Goal: Book appointment/travel/reservation

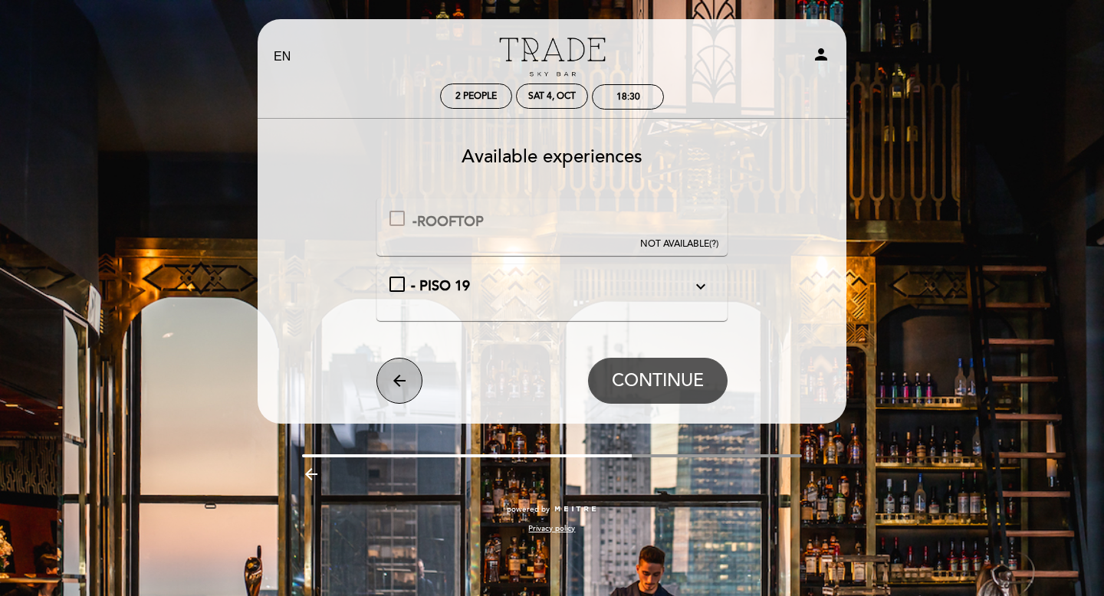
click at [406, 373] on icon "arrow_back" at bounding box center [399, 381] width 18 height 18
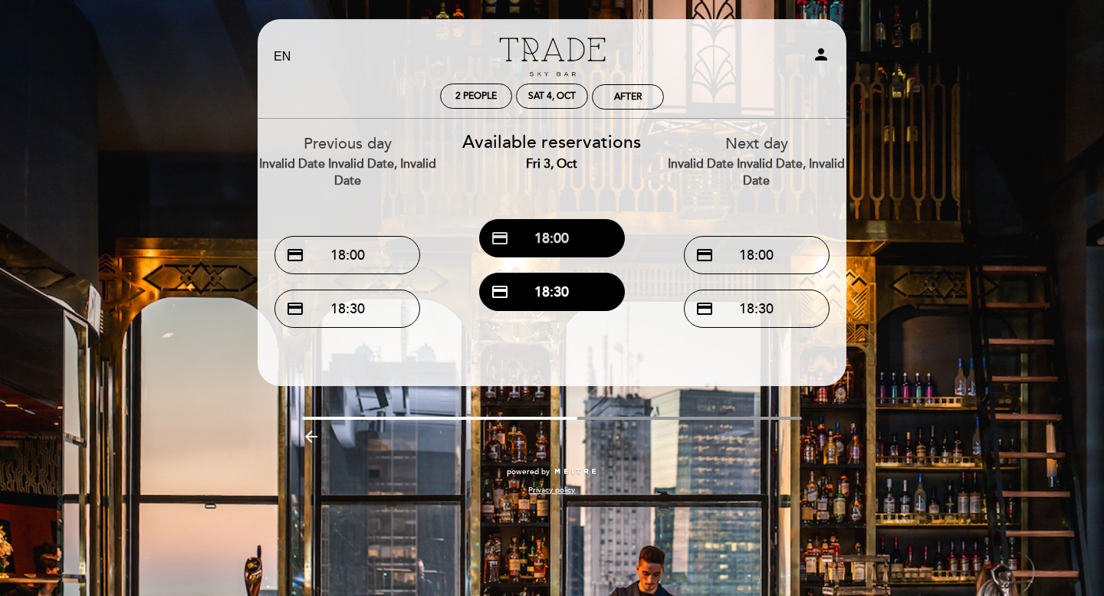
click at [557, 245] on button "credit_card 18:00" at bounding box center [552, 238] width 146 height 38
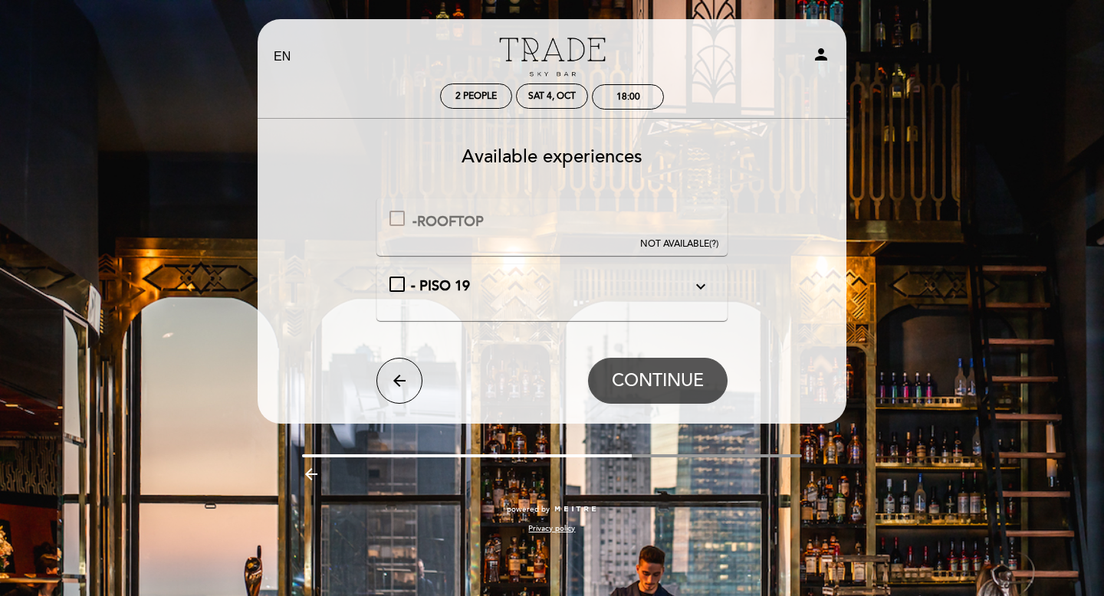
click at [425, 221] on div "-ROOFTOP" at bounding box center [447, 222] width 71 height 20
click at [400, 369] on button "arrow_back" at bounding box center [399, 381] width 46 height 46
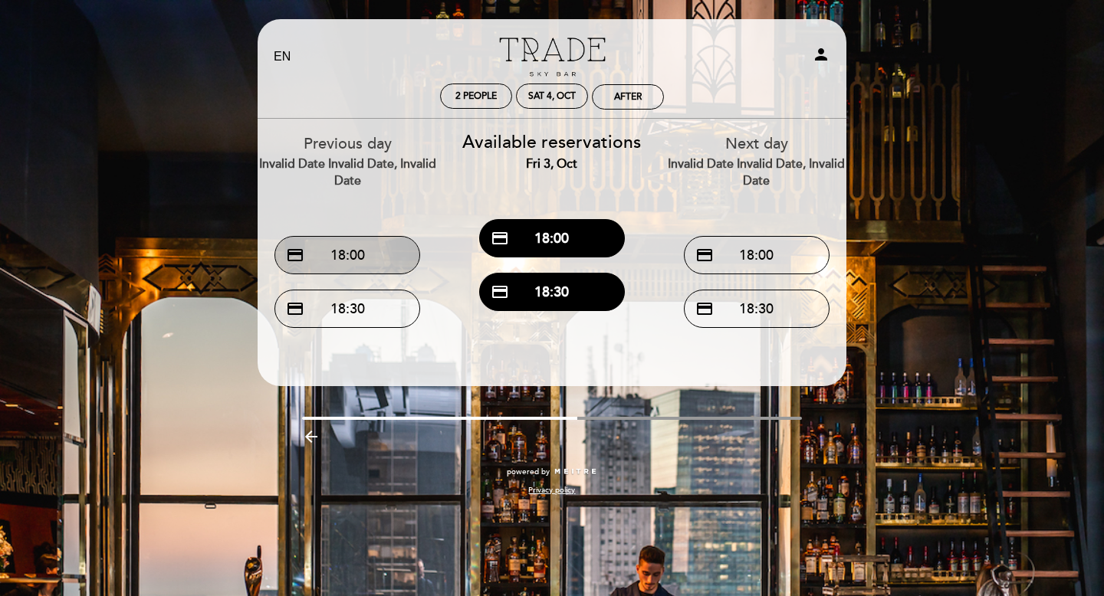
click at [386, 258] on button "credit_card 18:00" at bounding box center [347, 255] width 146 height 38
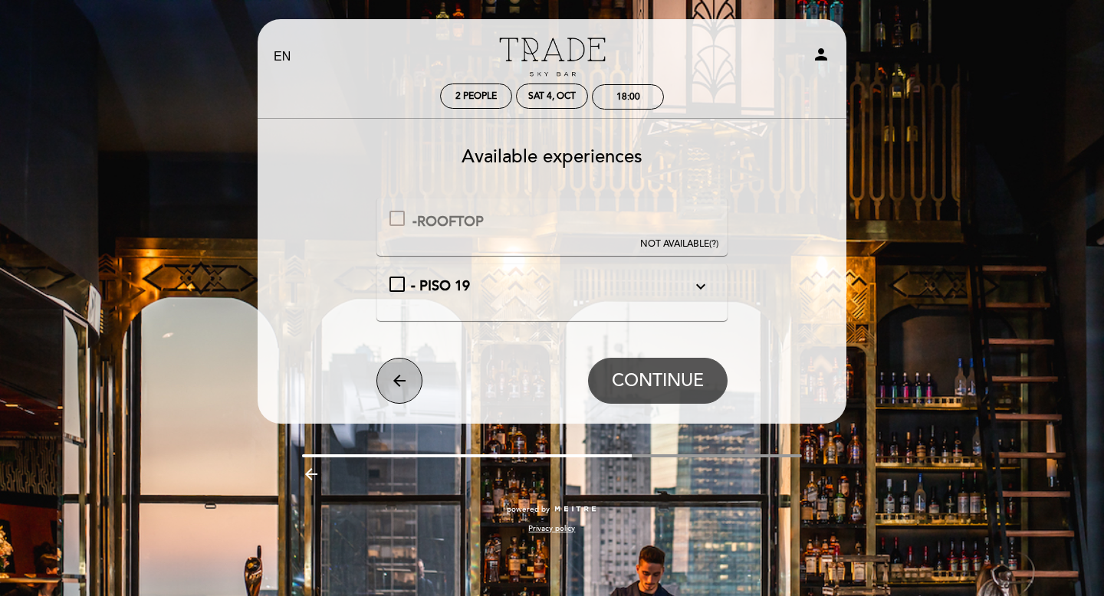
click at [380, 378] on button "arrow_back" at bounding box center [399, 381] width 46 height 46
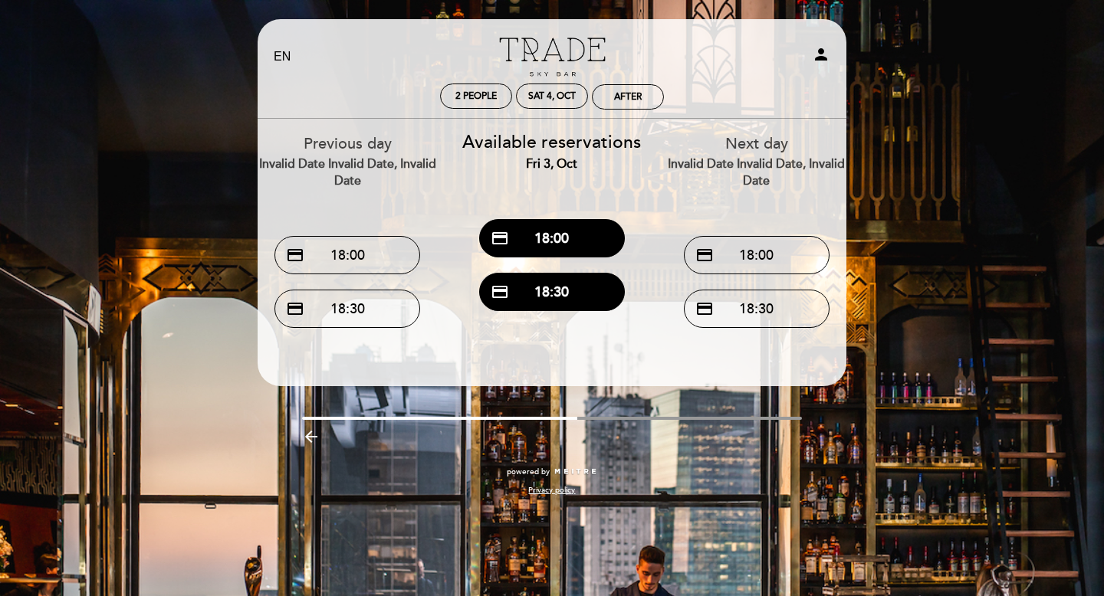
click at [307, 438] on icon "arrow_backward" at bounding box center [311, 437] width 18 height 18
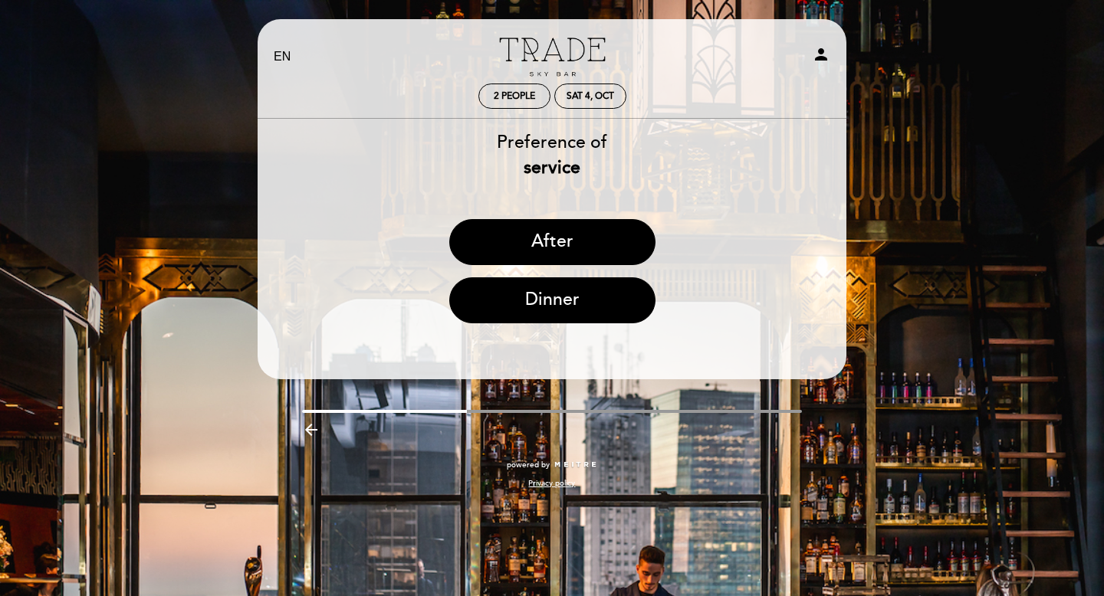
click at [318, 435] on icon "arrow_backward" at bounding box center [311, 430] width 18 height 18
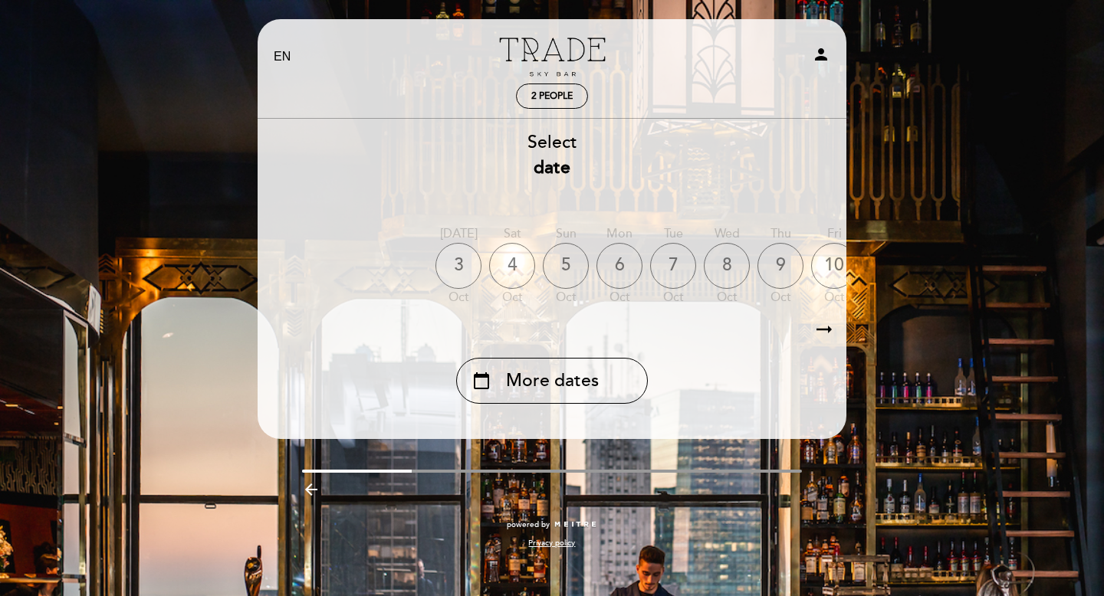
click at [466, 272] on div "3" at bounding box center [458, 266] width 46 height 46
click at [317, 493] on icon "arrow_backward" at bounding box center [311, 490] width 18 height 18
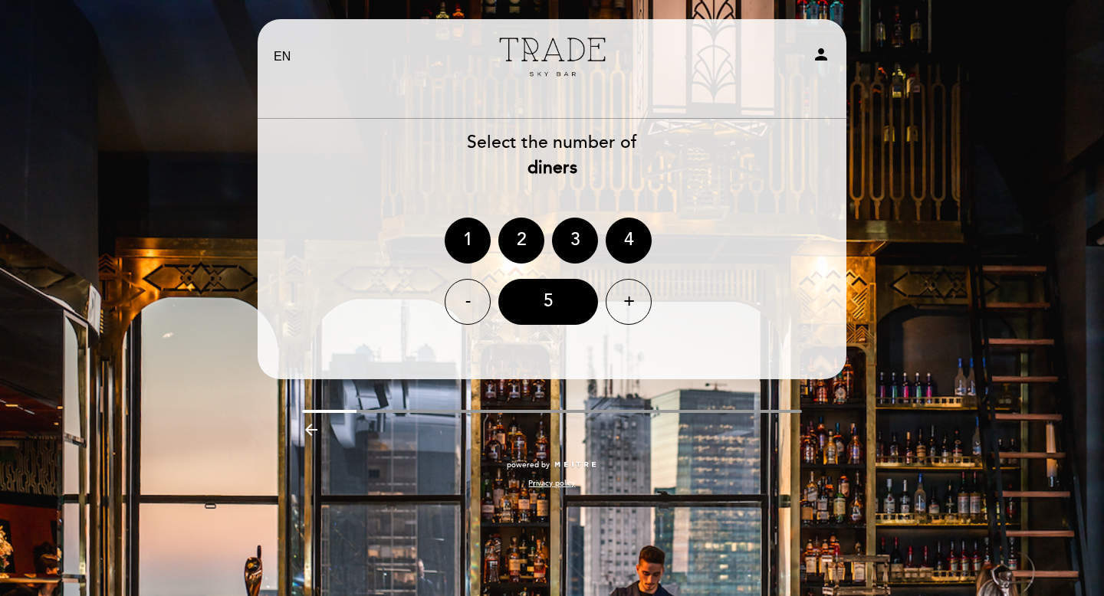
click at [312, 425] on icon "arrow_backward" at bounding box center [311, 430] width 18 height 18
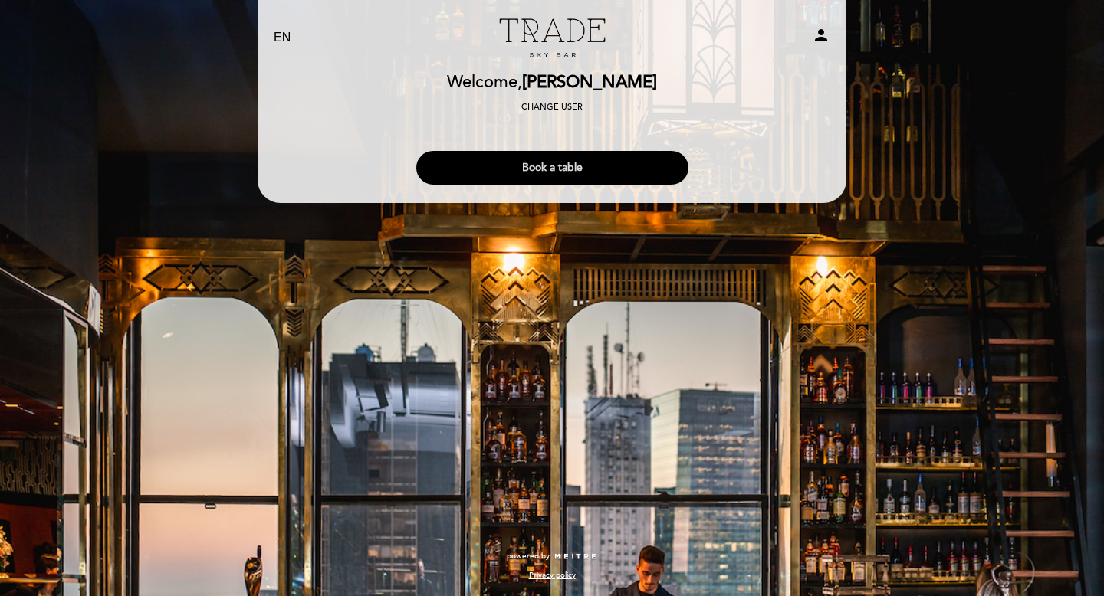
click at [539, 169] on button "Book a table" at bounding box center [552, 168] width 272 height 34
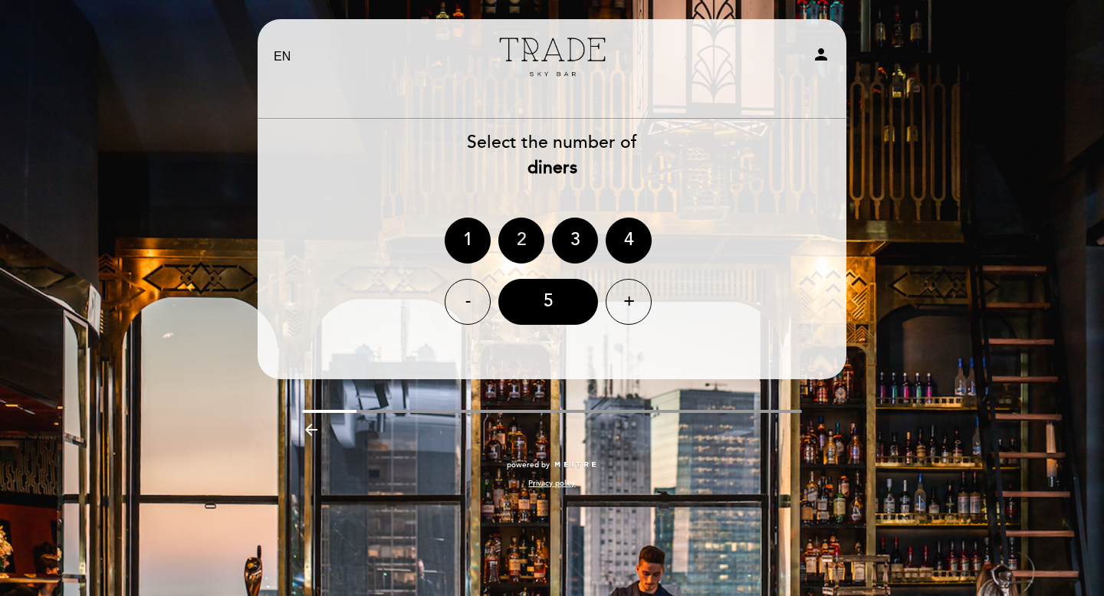
click at [519, 243] on div "2" at bounding box center [521, 241] width 46 height 46
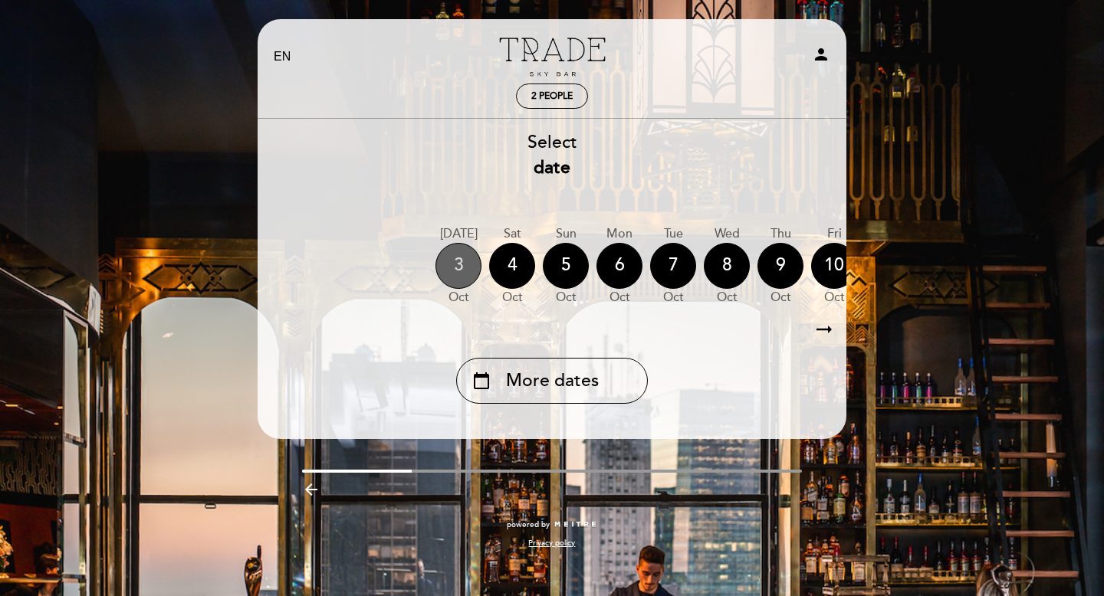
click at [455, 266] on div "3" at bounding box center [458, 266] width 46 height 46
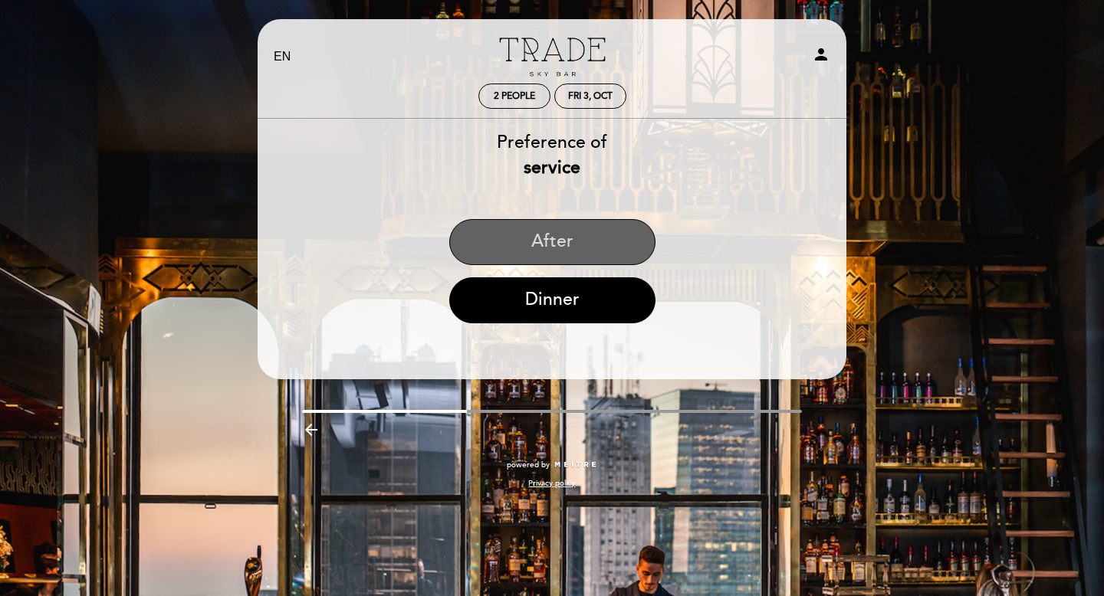
click at [583, 251] on button "After" at bounding box center [552, 242] width 206 height 46
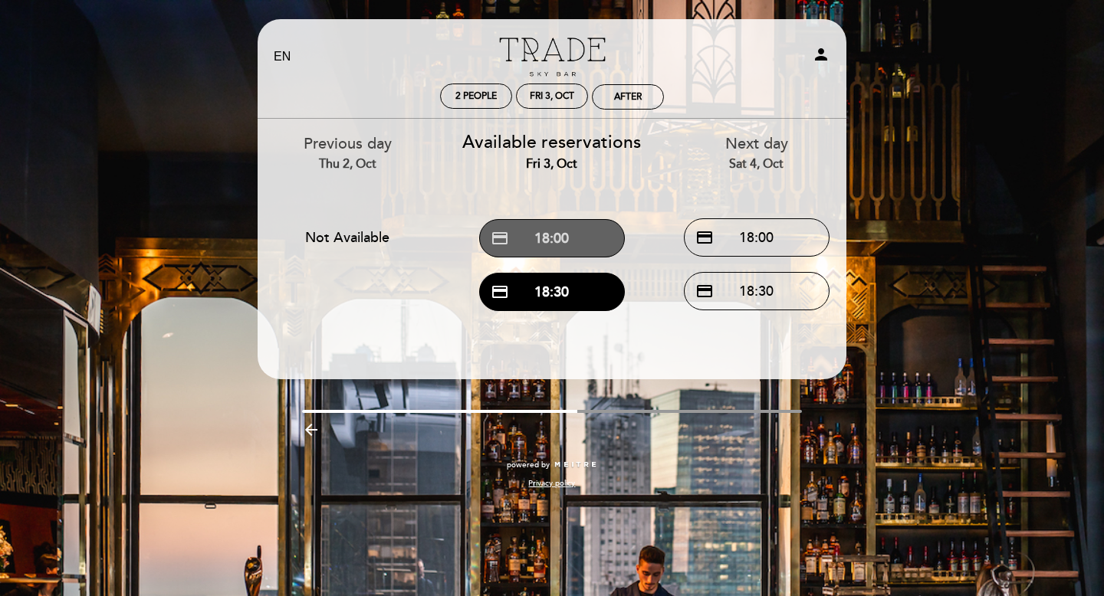
click at [573, 239] on button "credit_card 18:00" at bounding box center [552, 238] width 146 height 38
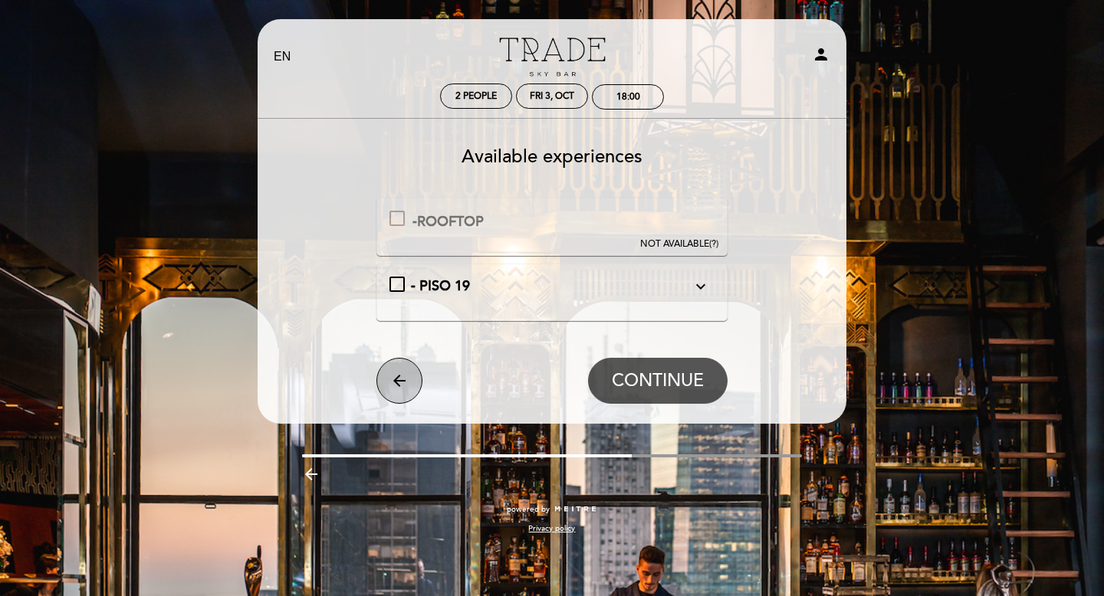
click at [417, 381] on button "arrow_back" at bounding box center [399, 381] width 46 height 46
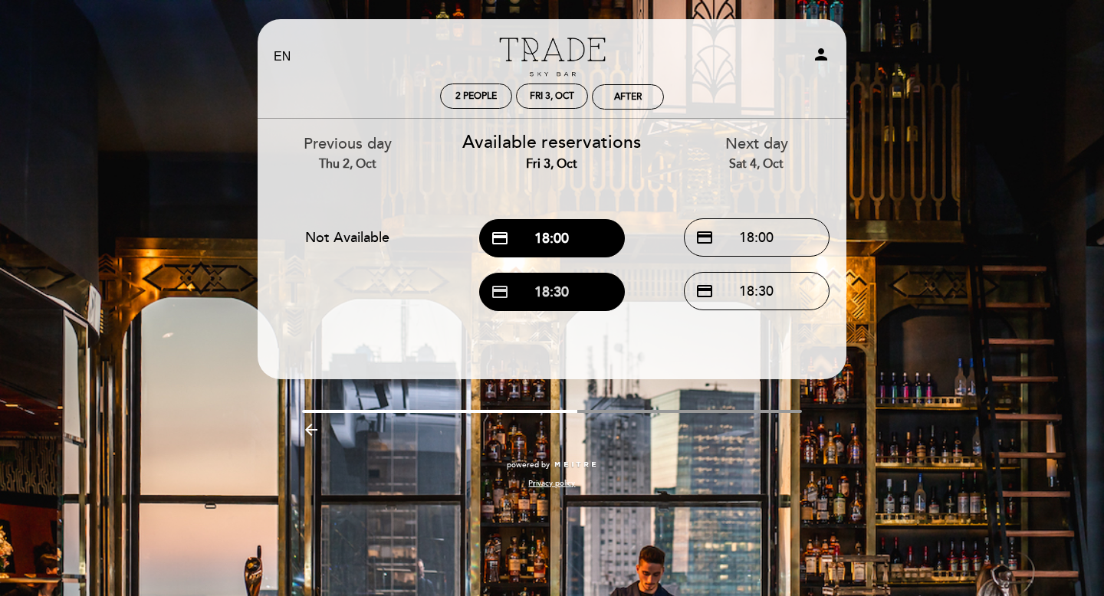
click at [523, 297] on button "credit_card 18:30" at bounding box center [552, 292] width 146 height 38
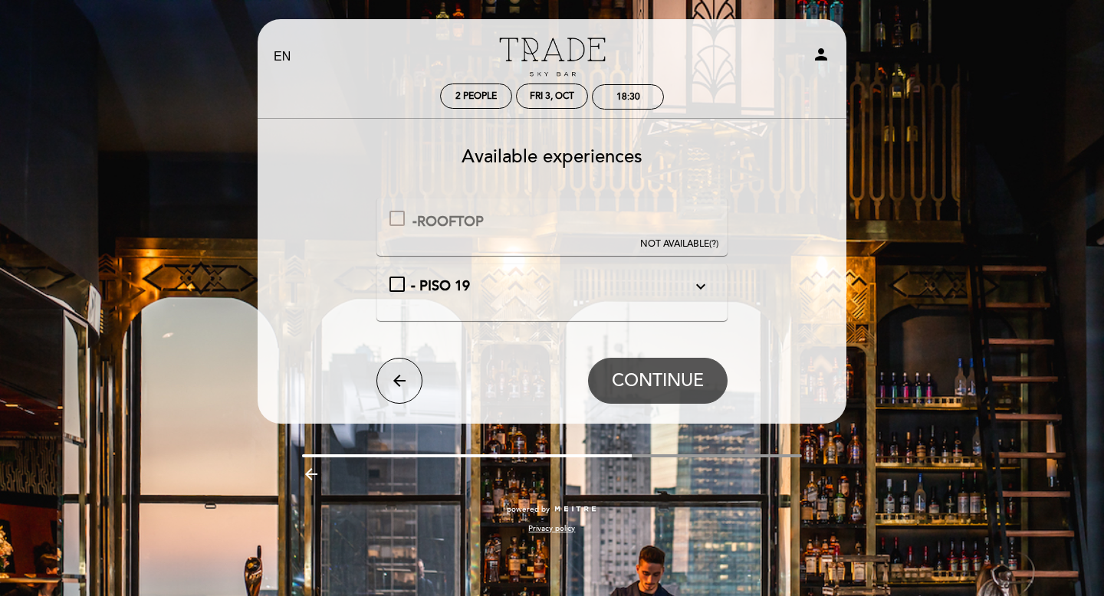
click at [686, 274] on div "- PISO 19 expand_more After Office" at bounding box center [552, 293] width 352 height 58
click at [691, 277] on button "expand_more" at bounding box center [701, 287] width 28 height 20
